Goal: Navigation & Orientation: Find specific page/section

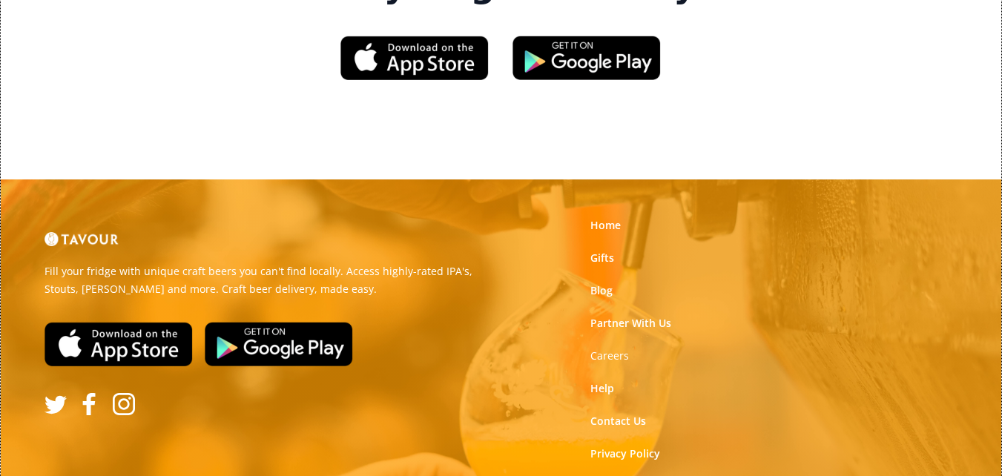
scroll to position [2331, 0]
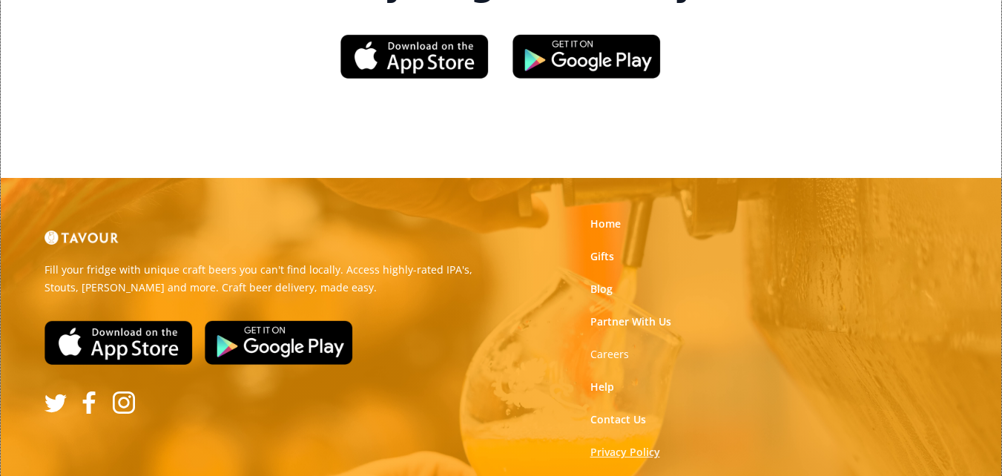
click at [612, 445] on link "Privacy Policy" at bounding box center [625, 452] width 70 height 15
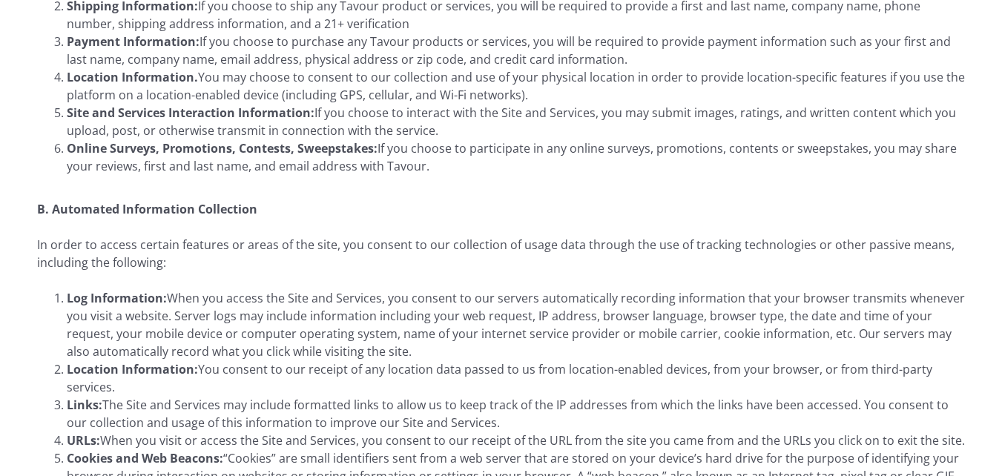
scroll to position [148, 0]
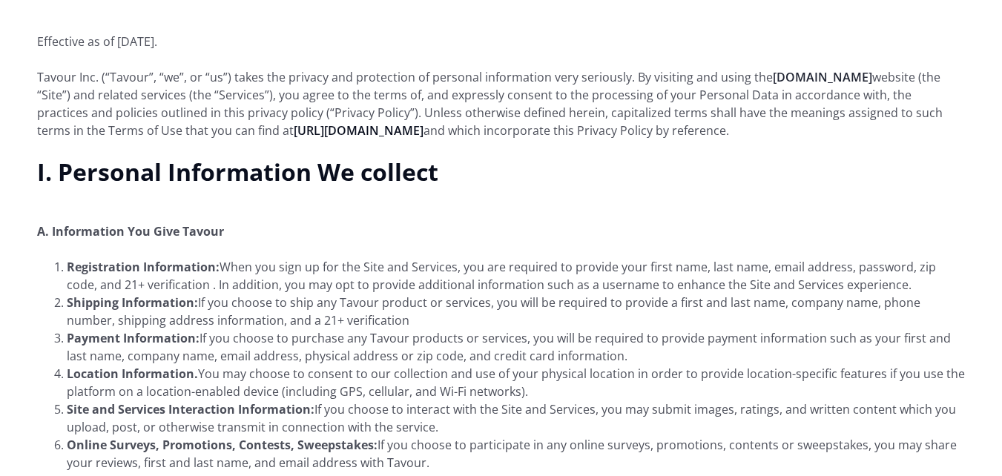
click at [824, 75] on link "Tavour.com" at bounding box center [822, 77] width 99 height 16
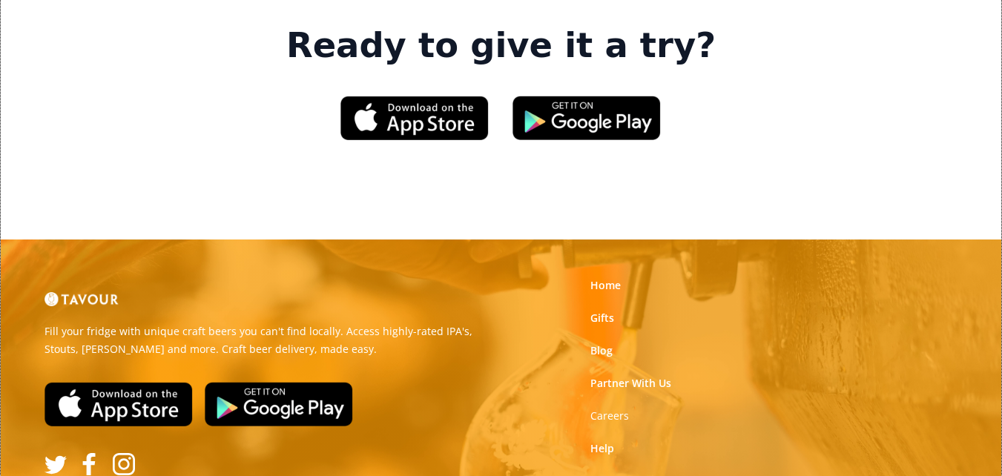
scroll to position [2331, 0]
